Goal: Task Accomplishment & Management: Manage account settings

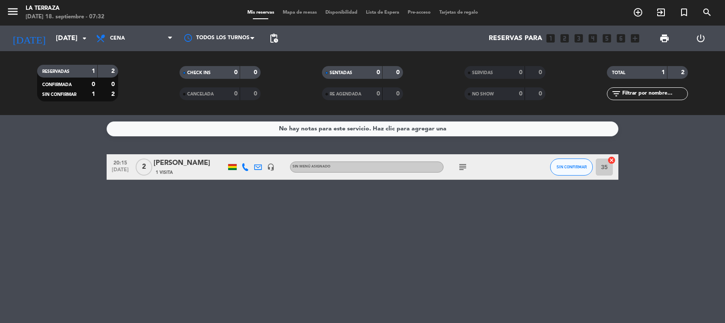
click at [116, 52] on div "RESERVADAS 1 2 CONFIRMADA 0 0 SIN CONFIRMAR 1 2 CHECK INS 0 0 CANCELADA 0 0 SEN…" at bounding box center [362, 83] width 725 height 64
click at [120, 48] on div "Todos los servicios Desayuno Almuerzo Cena Cena Todos los servicios Desayuno Al…" at bounding box center [134, 39] width 85 height 26
click at [120, 45] on span "Cena" at bounding box center [134, 38] width 85 height 19
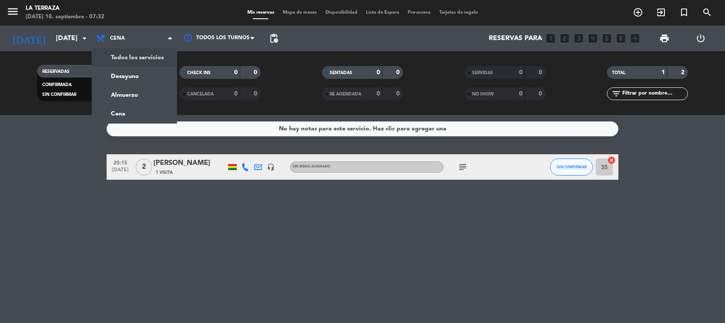
click at [120, 57] on div "menu La Terraza [DATE] 18. septiembre - 07:32 Mis reservas Mapa de mesas Dispon…" at bounding box center [362, 57] width 725 height 115
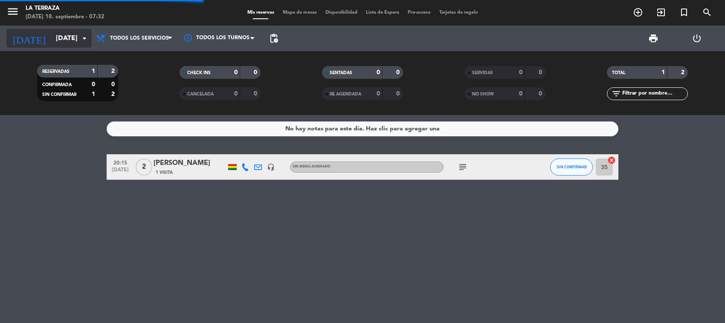
click at [69, 42] on input "[DATE]" at bounding box center [97, 38] width 90 height 17
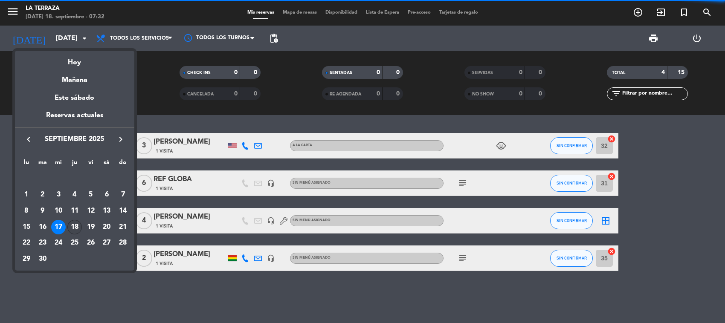
click at [76, 223] on div "18" at bounding box center [74, 227] width 14 height 14
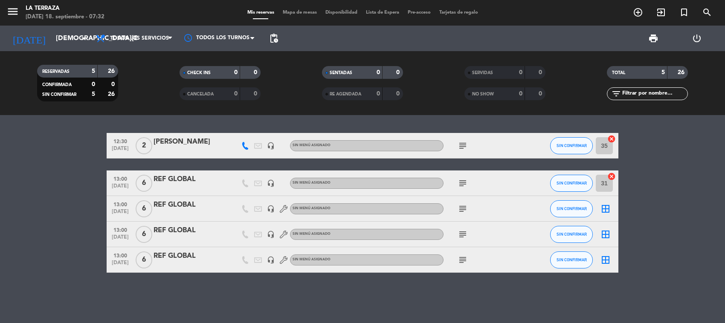
drag, startPoint x: 453, startPoint y: 184, endPoint x: 470, endPoint y: 185, distance: 17.1
click at [458, 185] on div "subject" at bounding box center [481, 183] width 77 height 25
click at [470, 185] on div "subject" at bounding box center [481, 183] width 77 height 25
click at [463, 188] on icon "subject" at bounding box center [462, 183] width 10 height 10
click at [457, 188] on div at bounding box center [454, 189] width 6 height 3
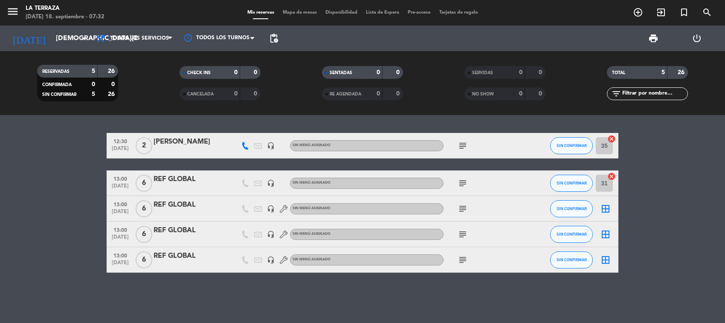
click at [458, 209] on icon "subject" at bounding box center [462, 209] width 10 height 10
click at [464, 238] on icon "subject" at bounding box center [462, 234] width 10 height 10
click at [457, 239] on div at bounding box center [454, 240] width 6 height 3
drag, startPoint x: 459, startPoint y: 269, endPoint x: 462, endPoint y: 263, distance: 6.3
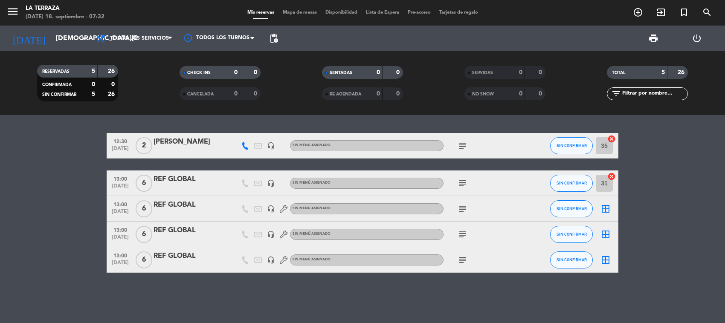
click at [459, 266] on div "subject" at bounding box center [481, 259] width 77 height 25
click at [462, 263] on icon "subject" at bounding box center [462, 260] width 10 height 10
click at [444, 267] on div "subject FIRMA AUTORIZA.: [PERSON_NAME]" at bounding box center [481, 259] width 77 height 25
click at [646, 43] on span "print" at bounding box center [653, 38] width 10 height 10
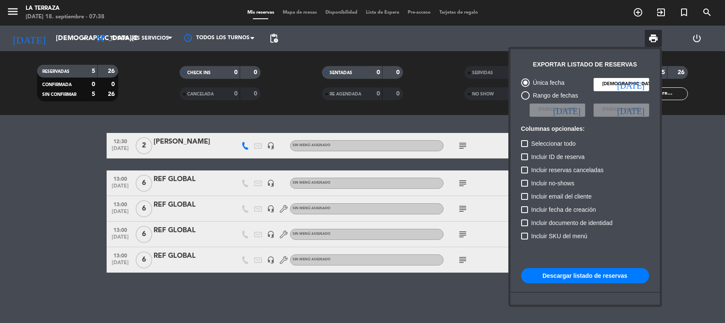
click at [566, 267] on button "Descargar listado de reservas" at bounding box center [585, 275] width 128 height 15
click at [41, 220] on div at bounding box center [362, 161] width 725 height 323
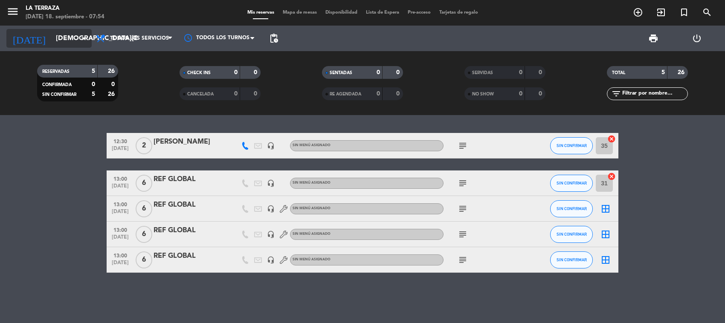
click at [87, 44] on input "[DEMOGRAPHIC_DATA][DATE]" at bounding box center [97, 38] width 90 height 17
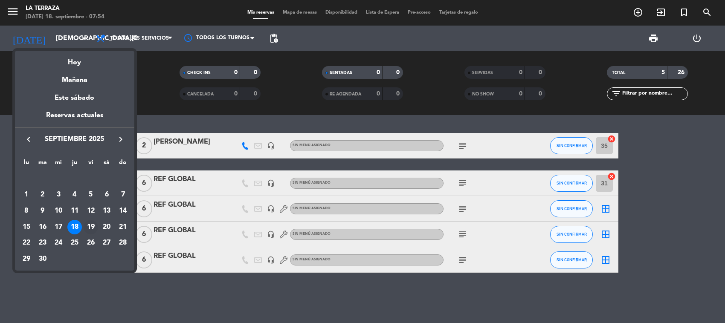
click at [94, 230] on div "19" at bounding box center [91, 227] width 14 height 14
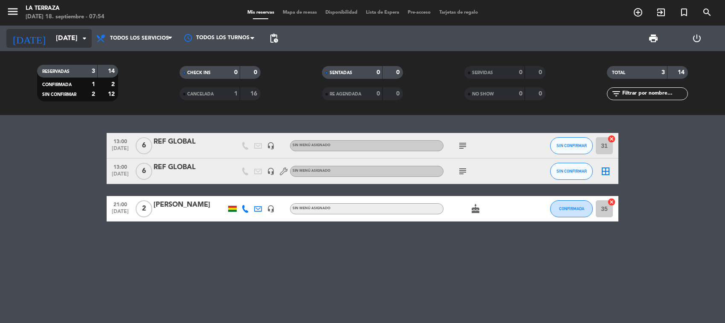
click at [52, 36] on input "[DATE]" at bounding box center [97, 38] width 90 height 17
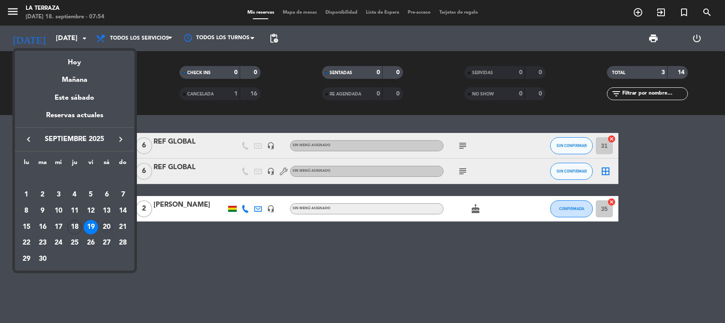
click at [102, 222] on div "20" at bounding box center [106, 227] width 14 height 14
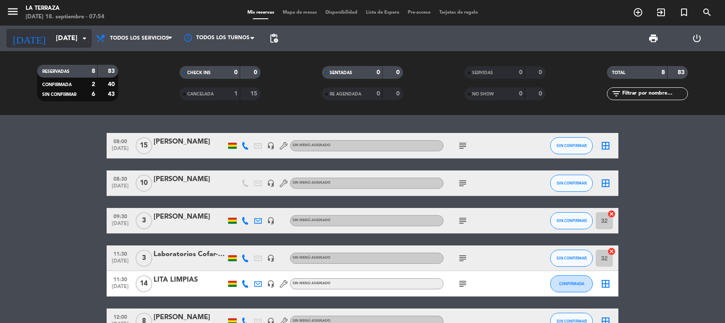
click at [87, 38] on icon "arrow_drop_down" at bounding box center [84, 38] width 10 height 10
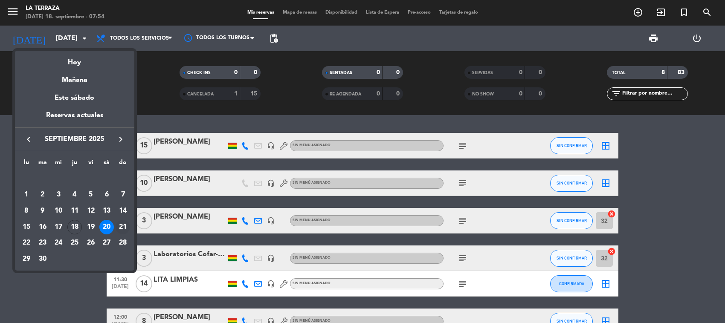
click at [116, 222] on td "21" at bounding box center [123, 227] width 16 height 16
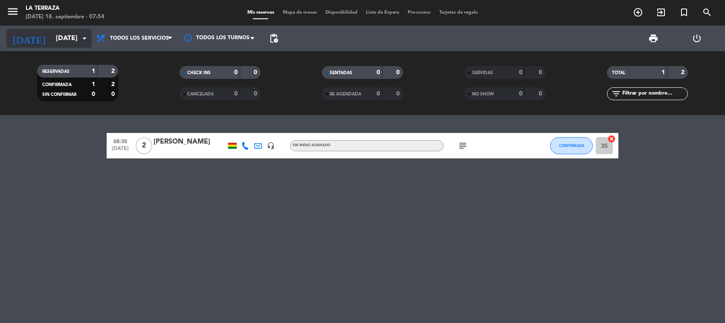
click at [75, 38] on input "[DATE]" at bounding box center [97, 38] width 90 height 17
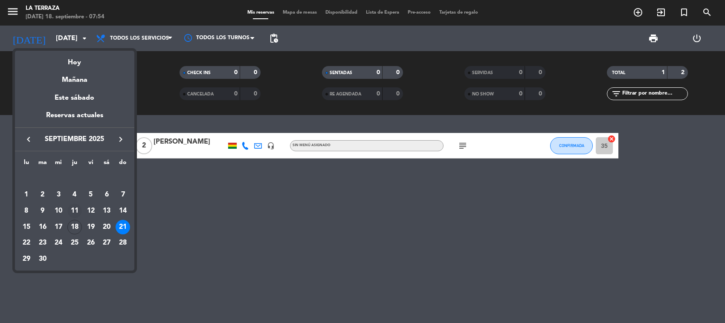
click at [79, 218] on td "11" at bounding box center [75, 211] width 16 height 16
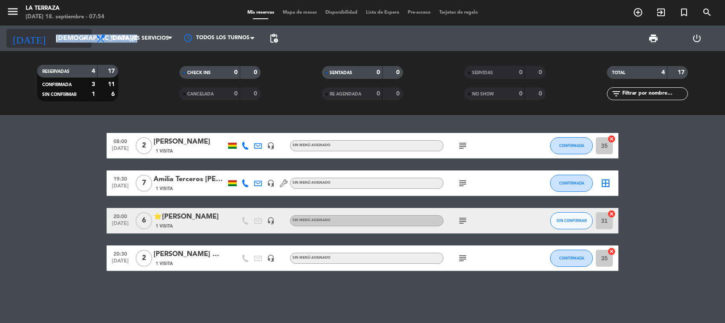
click at [78, 35] on div "[DATE] [DATE] arrow_drop_down" at bounding box center [48, 38] width 85 height 19
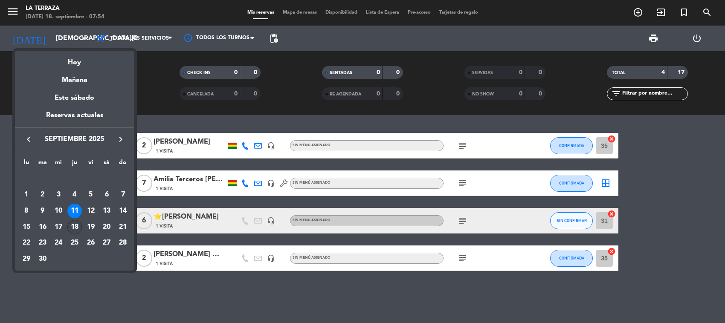
click at [69, 226] on div "18" at bounding box center [74, 227] width 14 height 14
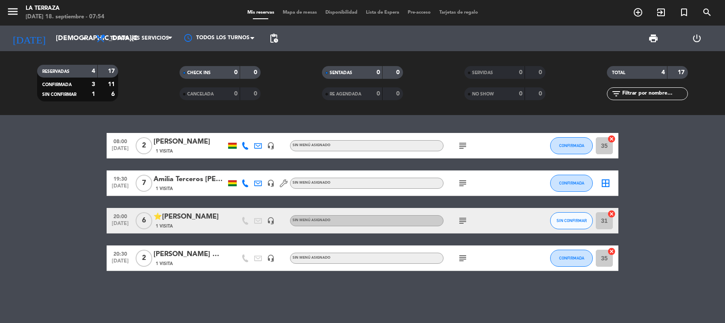
type input "[DEMOGRAPHIC_DATA][DATE]"
